Goal: Navigation & Orientation: Find specific page/section

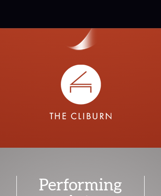
scroll to position [2840, 0]
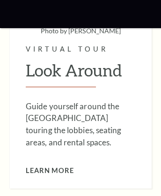
click at [80, 14] on icon at bounding box center [80, 14] width 91 height 11
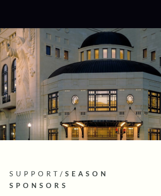
click at [14, 14] on icon at bounding box center [13, 14] width 9 height 10
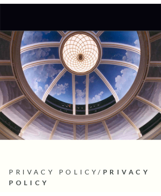
scroll to position [12263, 0]
